Goal: Transaction & Acquisition: Purchase product/service

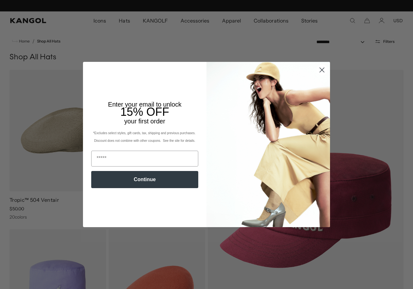
scroll to position [0, 131]
click at [319, 68] on circle "Close dialog" at bounding box center [322, 70] width 10 height 10
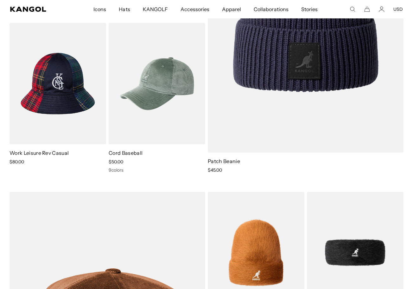
scroll to position [0, 0]
click at [129, 10] on span "Hats" at bounding box center [124, 9] width 11 height 18
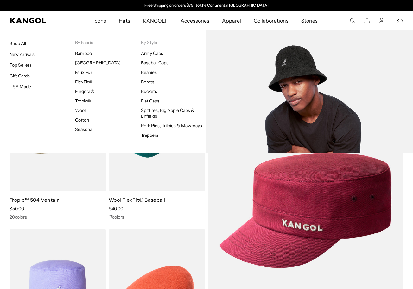
click at [86, 63] on link "[GEOGRAPHIC_DATA]" at bounding box center [97, 63] width 45 height 6
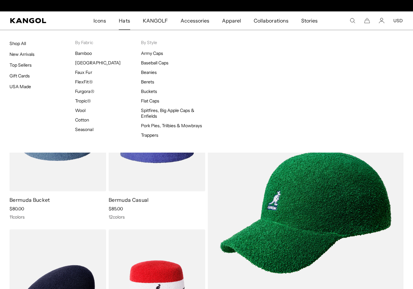
scroll to position [0, 131]
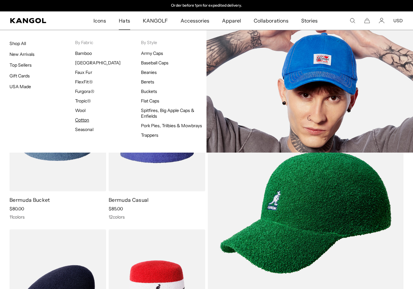
click at [88, 120] on link "Cotton" at bounding box center [82, 120] width 14 height 6
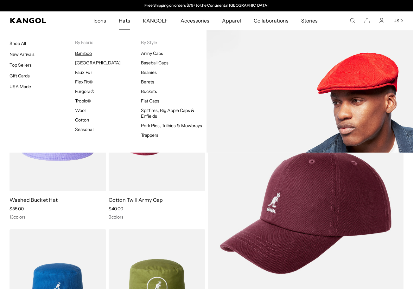
click at [86, 52] on link "Bamboo" at bounding box center [83, 53] width 17 height 6
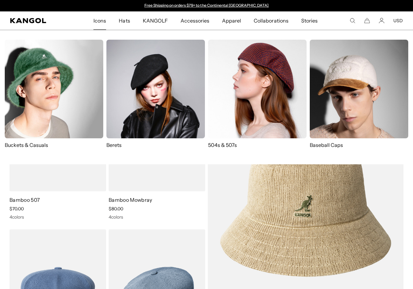
click at [104, 22] on span "Icons" at bounding box center [100, 20] width 13 height 18
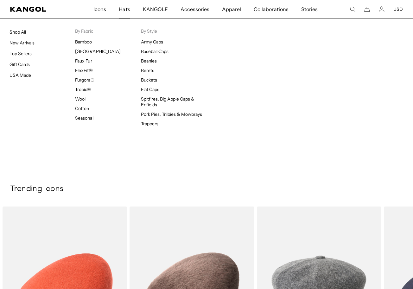
click at [133, 9] on link "Hats" at bounding box center [125, 9] width 24 height 18
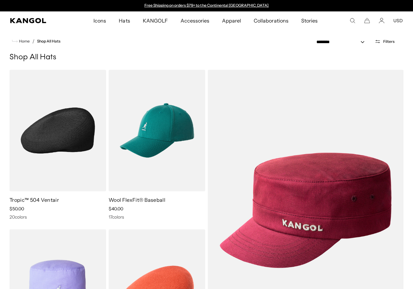
click at [37, 200] on link "Tropic™ 504 Ventair" at bounding box center [34, 200] width 49 height 6
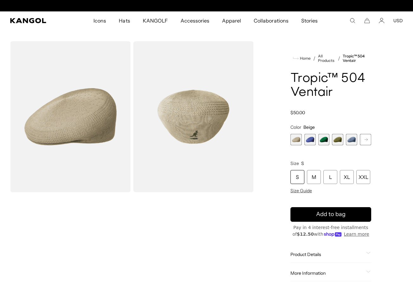
scroll to position [0, 131]
